Goal: Task Accomplishment & Management: Understand process/instructions

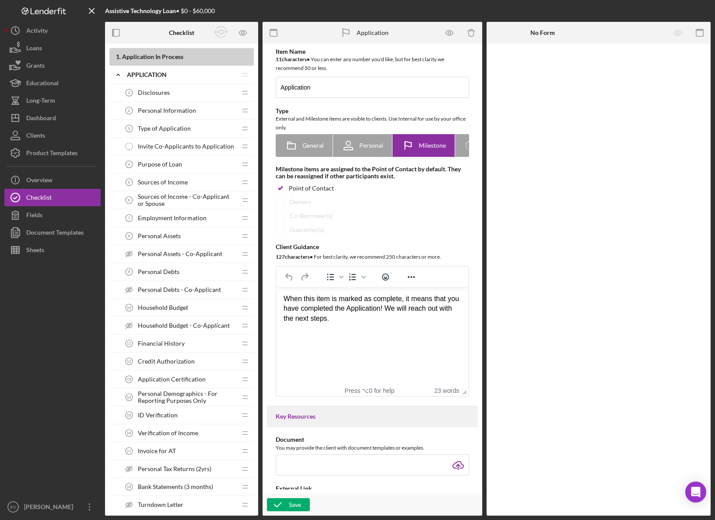
scroll to position [594, 0]
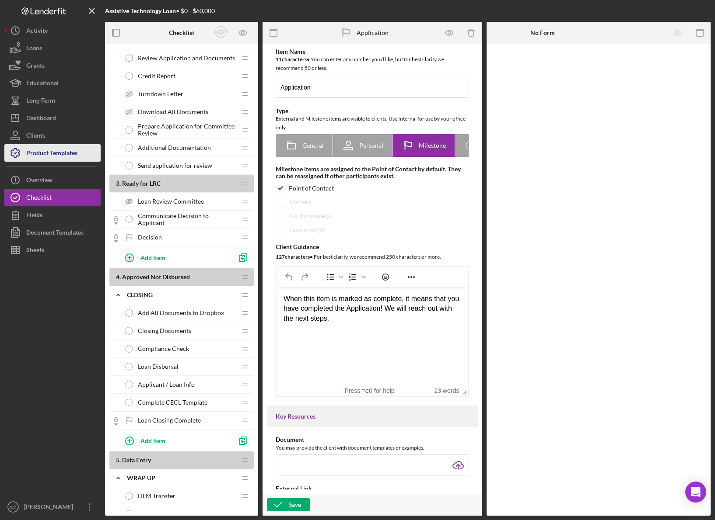
click at [35, 153] on div "Product Templates" at bounding box center [51, 154] width 51 height 20
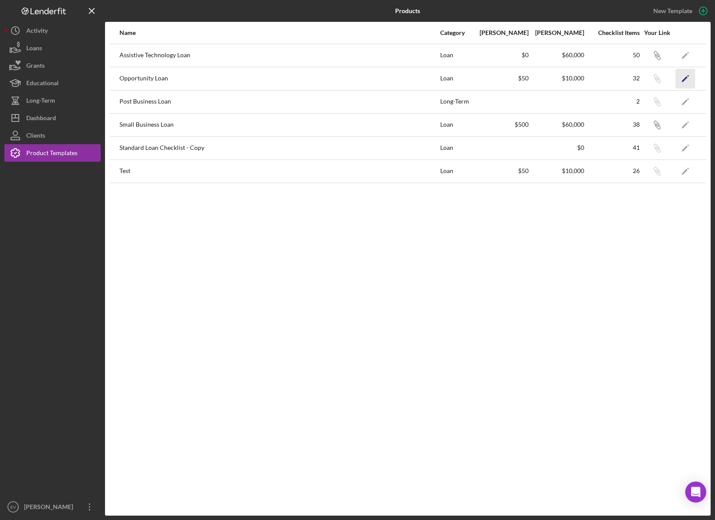
click at [683, 76] on icon "Icon/Edit" at bounding box center [685, 79] width 20 height 20
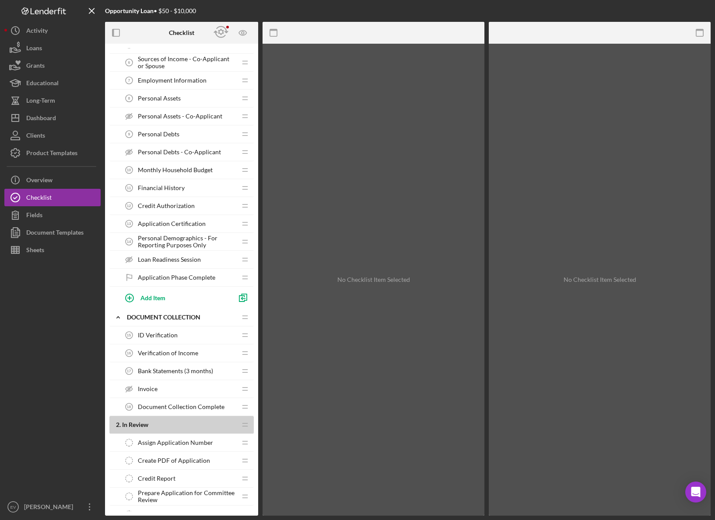
scroll to position [359, 0]
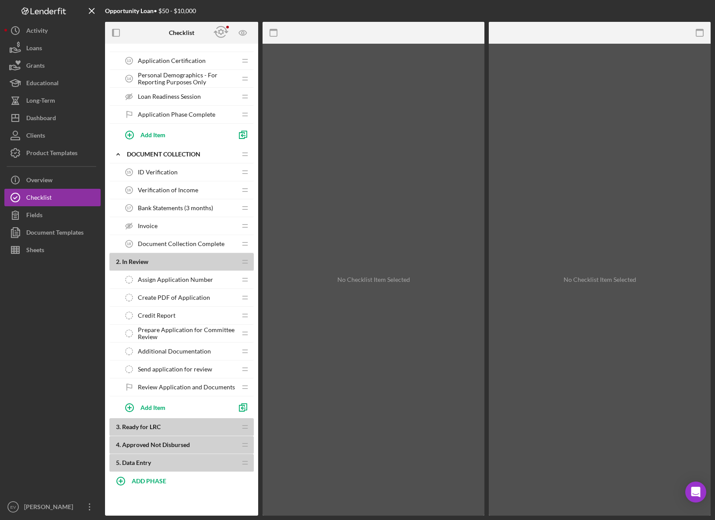
click at [168, 356] on div "Additional Documentation Additional Documentation" at bounding box center [178, 351] width 116 height 17
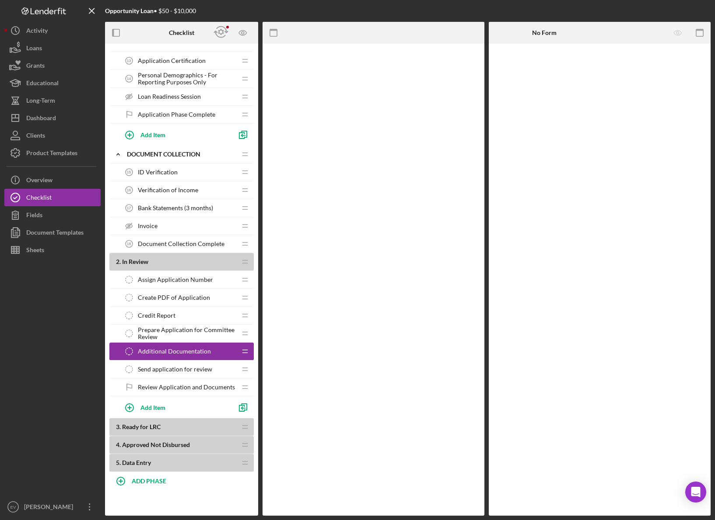
click at [171, 370] on span "Send application for review" at bounding box center [175, 369] width 74 height 7
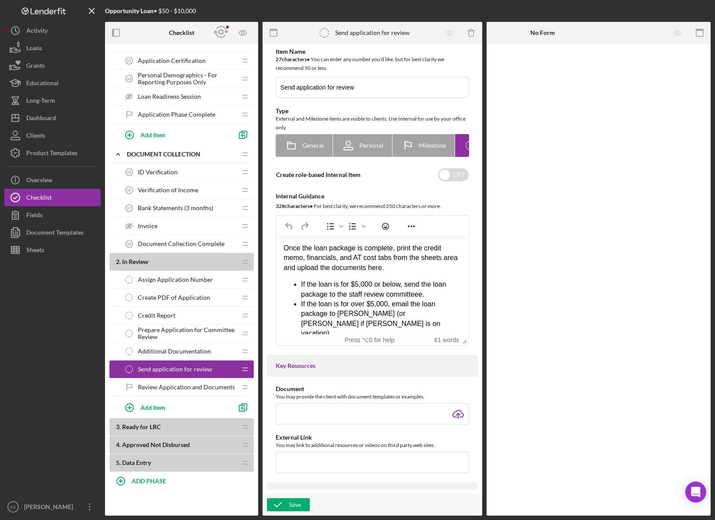
click at [177, 386] on span "Review Application and Documents" at bounding box center [186, 387] width 97 height 7
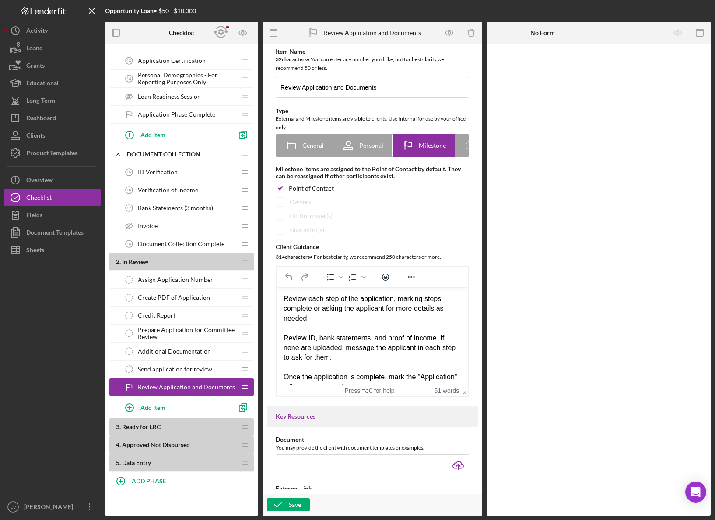
click at [175, 327] on span "Prepare Application for Committee Review" at bounding box center [187, 334] width 98 height 14
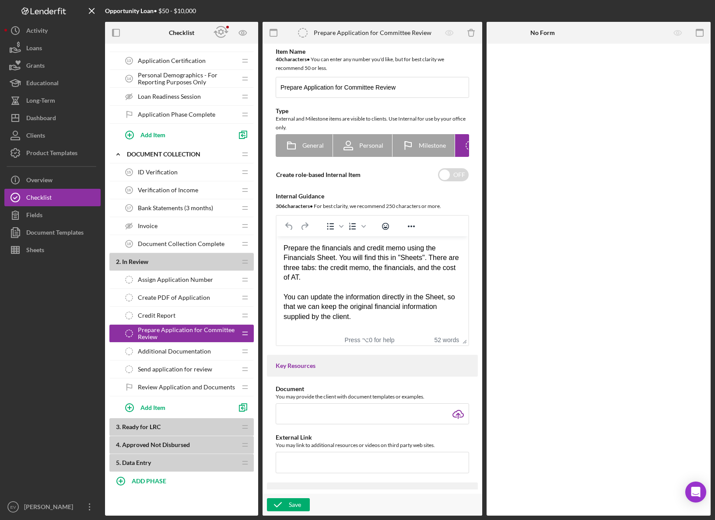
click at [175, 282] on span "Assign Application Number" at bounding box center [175, 279] width 75 height 7
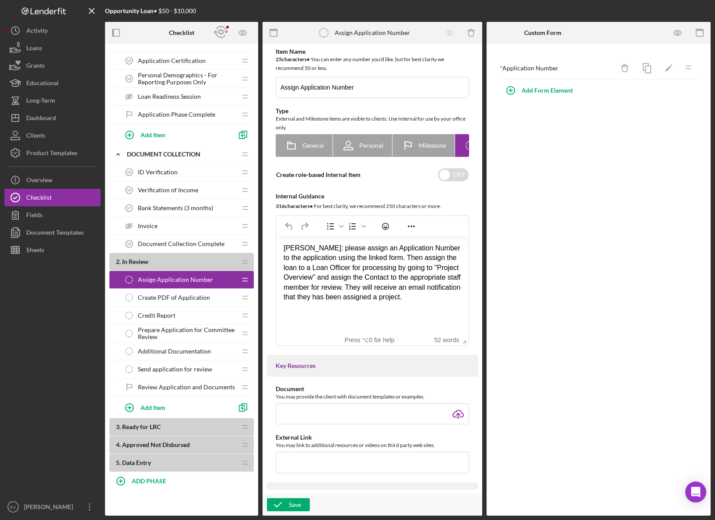
click at [167, 337] on span "Prepare Application for Committee Review" at bounding box center [187, 334] width 98 height 14
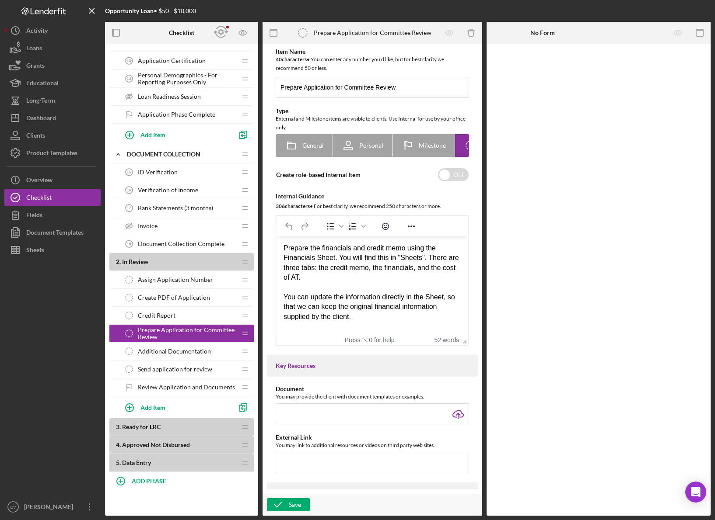
click at [179, 384] on span "Review Application and Documents" at bounding box center [186, 387] width 97 height 7
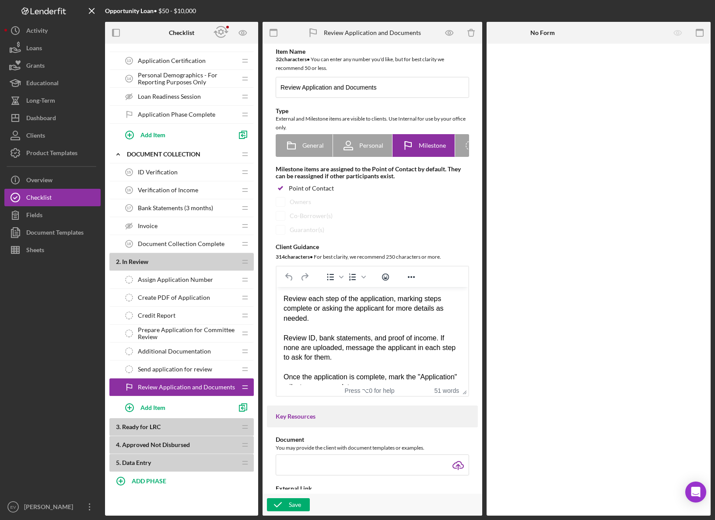
click at [180, 369] on span "Send application for review" at bounding box center [175, 369] width 74 height 7
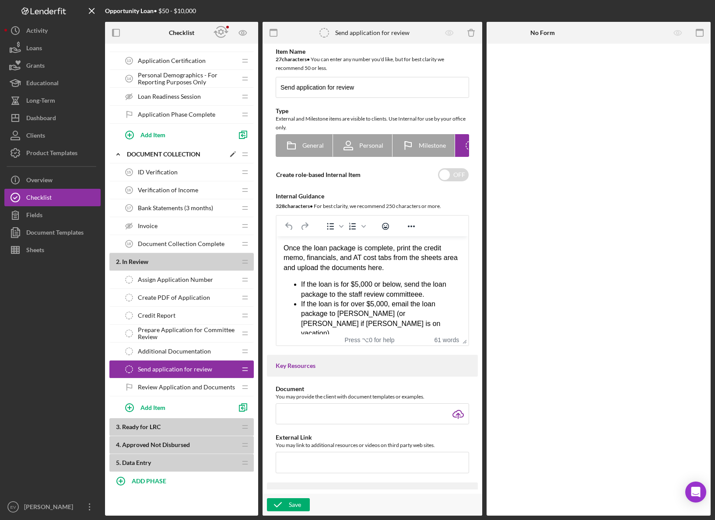
click at [119, 155] on icon "Icon/Expander" at bounding box center [117, 154] width 17 height 17
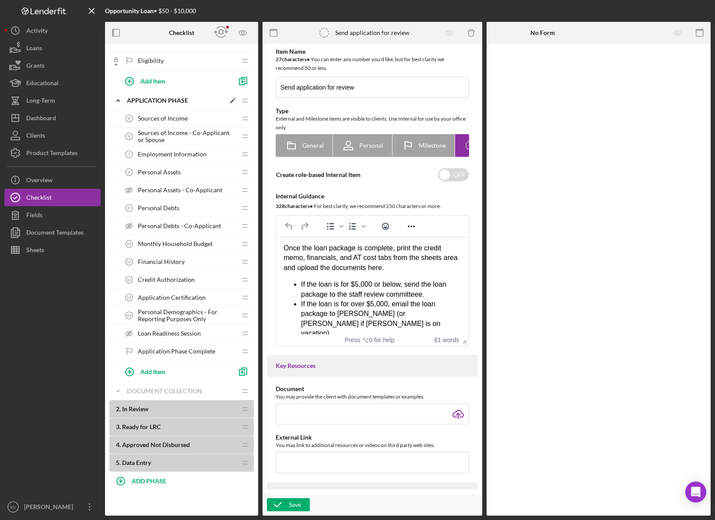
click at [118, 101] on icon "Icon/Expander" at bounding box center [117, 100] width 17 height 17
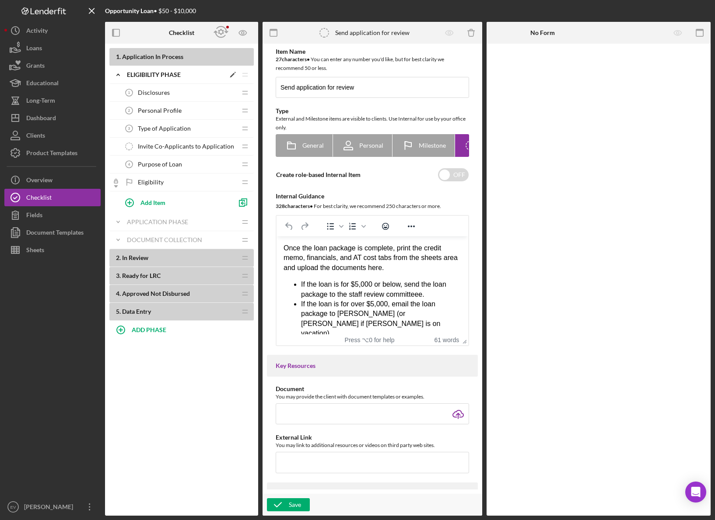
click at [117, 75] on icon "Icon/Expander" at bounding box center [117, 74] width 17 height 17
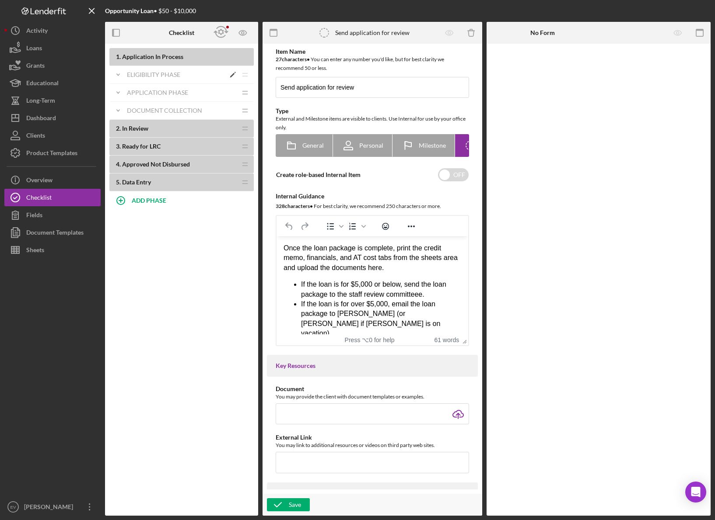
click at [121, 74] on icon "Icon/Expander" at bounding box center [117, 74] width 17 height 17
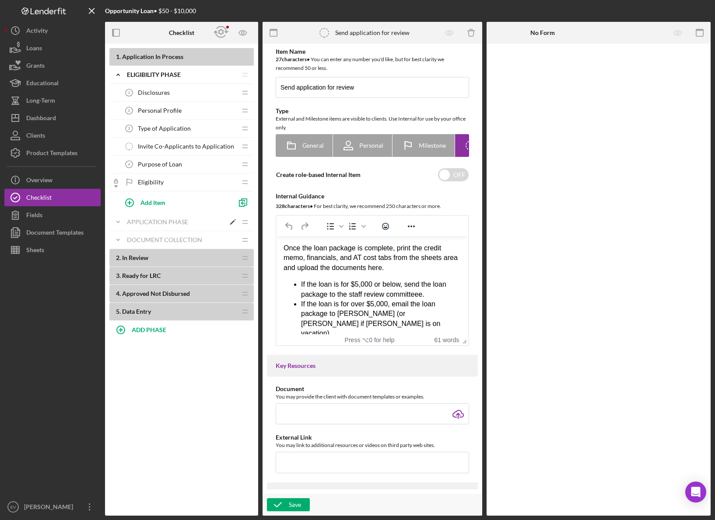
click at [114, 220] on icon "Icon/Expander" at bounding box center [117, 221] width 17 height 17
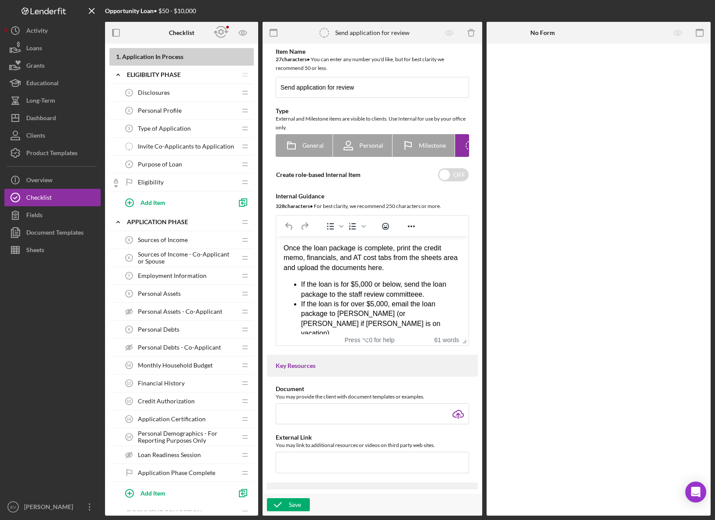
scroll to position [122, 0]
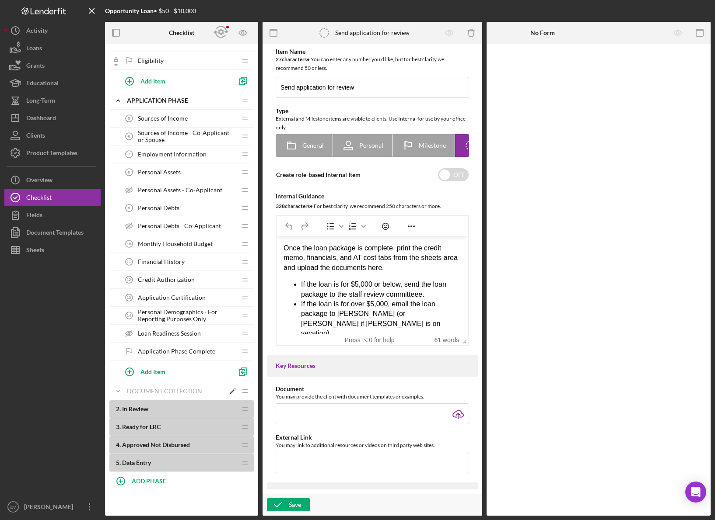
click at [119, 392] on icon "Icon/Expander" at bounding box center [117, 391] width 17 height 17
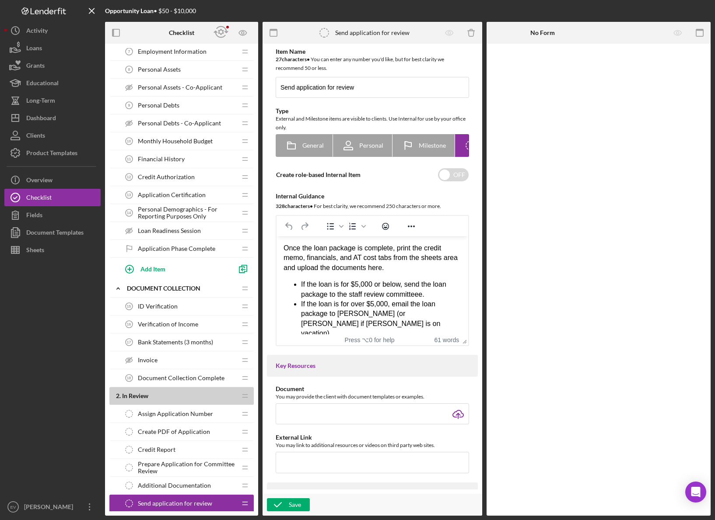
scroll to position [359, 0]
